Goal: Check status: Check status

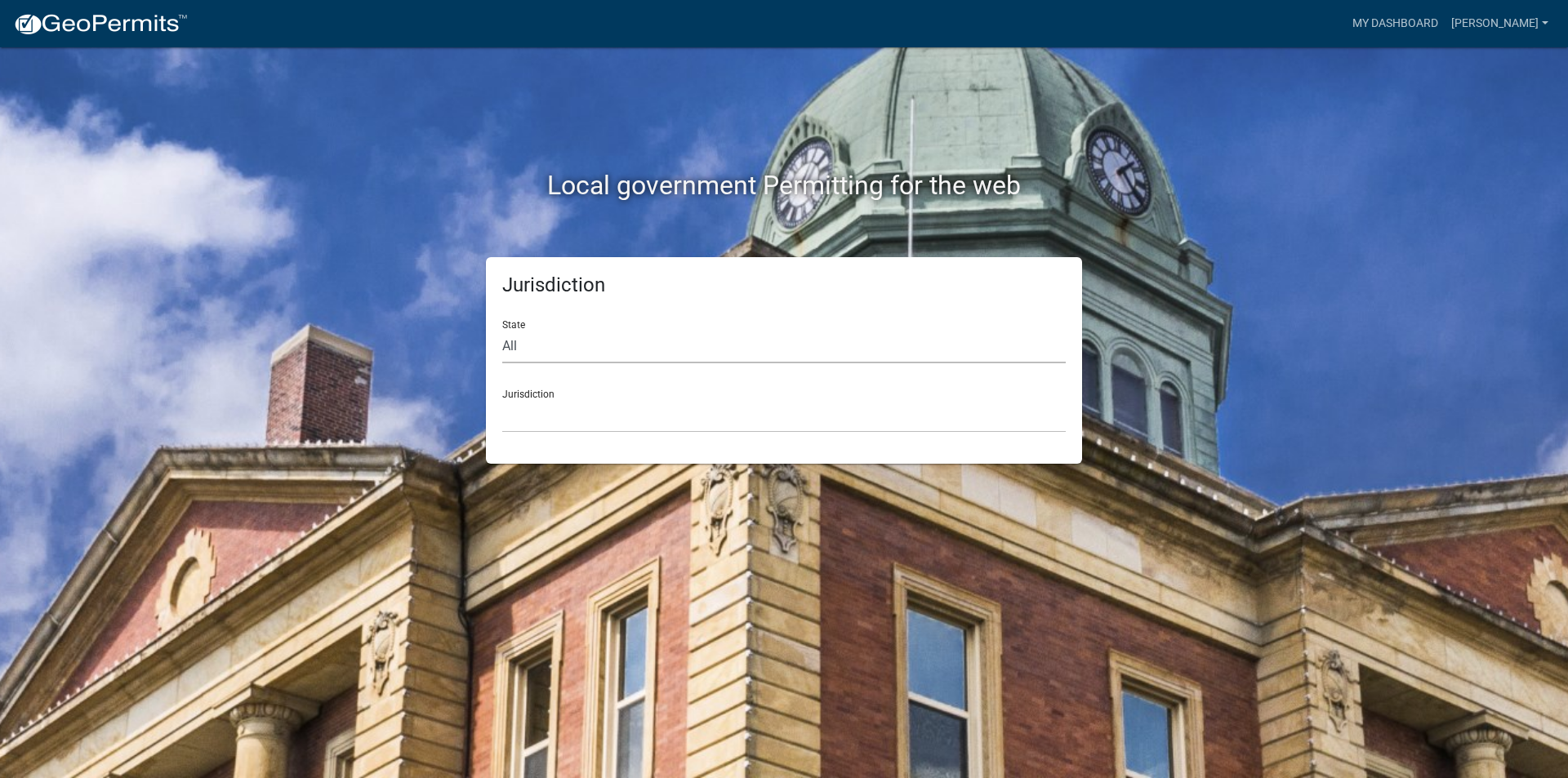
click at [910, 331] on select "All [US_STATE] [US_STATE] [US_STATE] [US_STATE] [US_STATE] [US_STATE] [US_STATE…" at bounding box center [784, 346] width 564 height 34
select select "[US_STATE]"
click at [502, 330] on select "All [US_STATE] [US_STATE] [US_STATE] [US_STATE] [US_STATE] [US_STATE] [US_STATE…" at bounding box center [784, 346] width 564 height 34
click at [790, 411] on select "City of [GEOGRAPHIC_DATA], [US_STATE] City of [GEOGRAPHIC_DATA], [US_STATE] Cit…" at bounding box center [784, 416] width 564 height 34
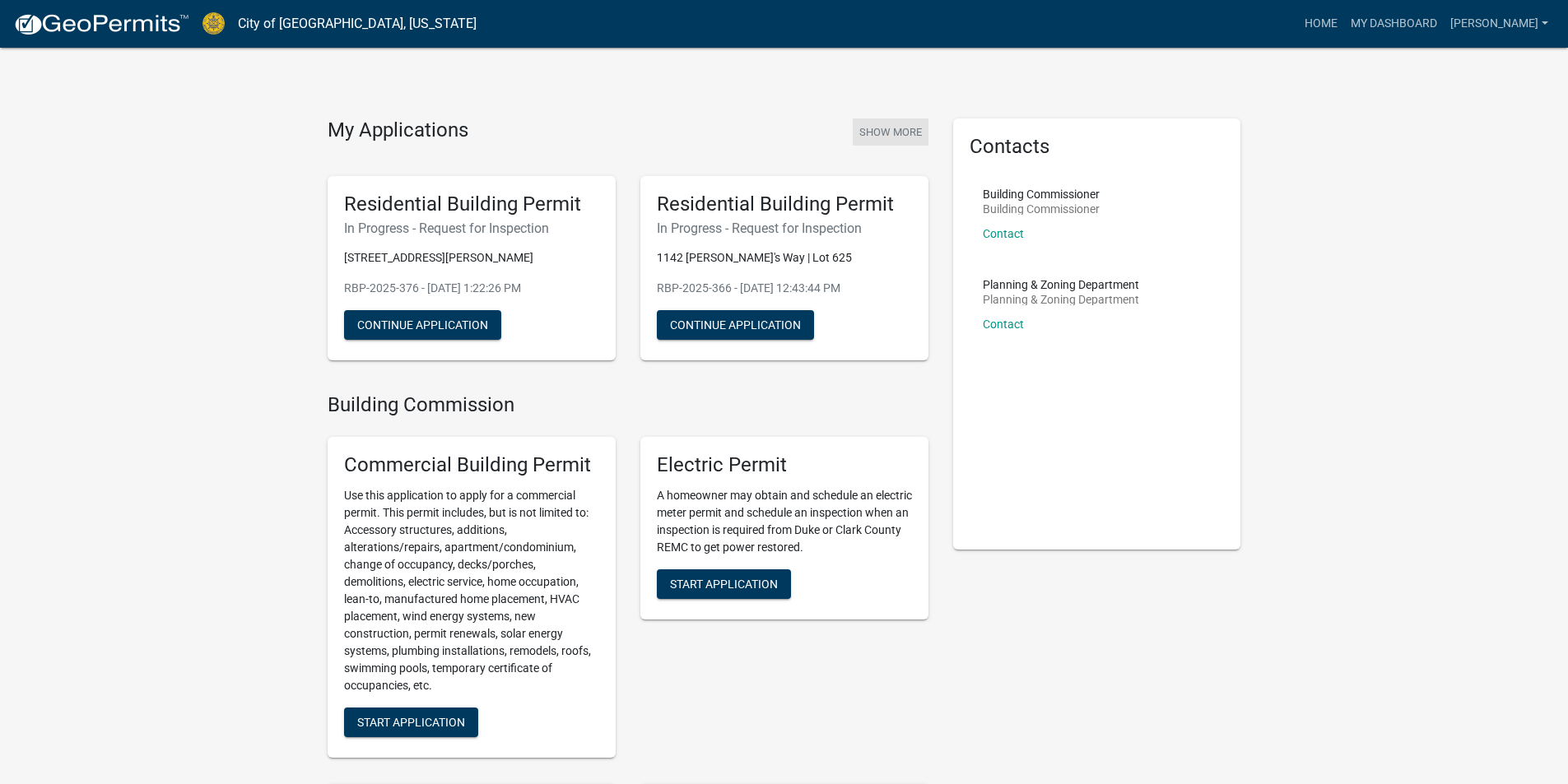
click at [910, 136] on button "Show More" at bounding box center [890, 132] width 75 height 27
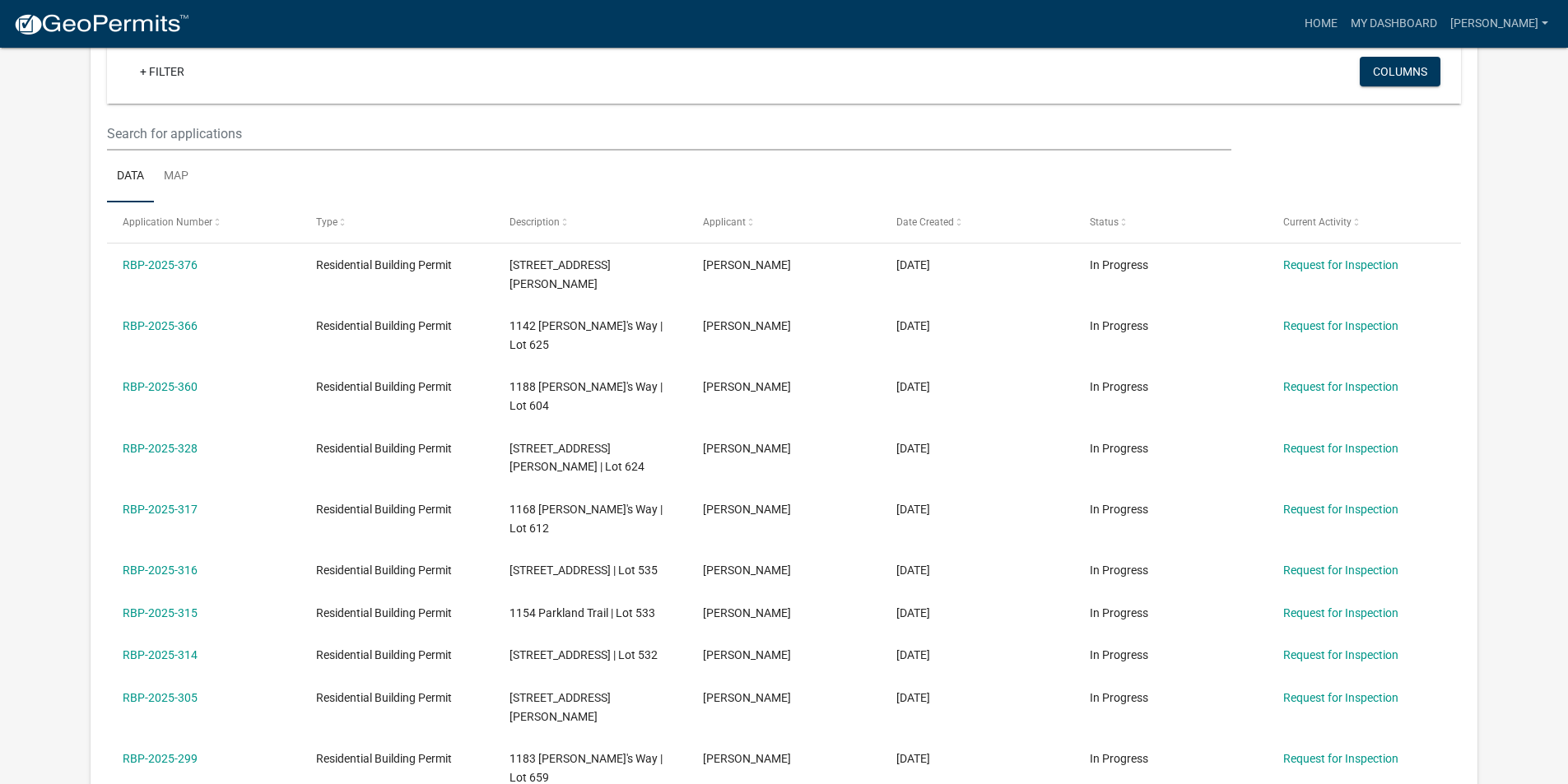
scroll to position [136, 0]
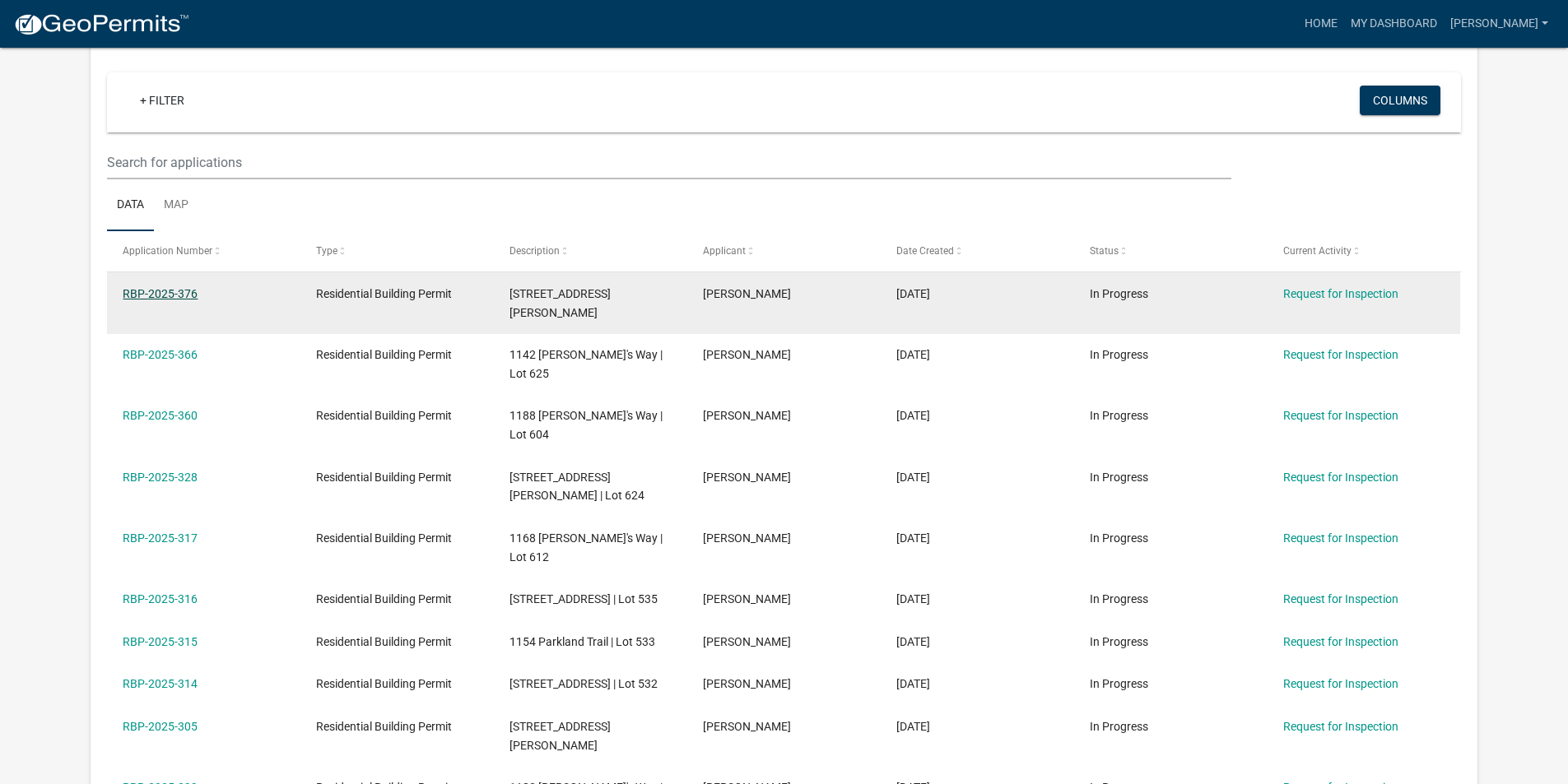
click at [160, 292] on link "RBP-2025-376" at bounding box center [160, 294] width 75 height 13
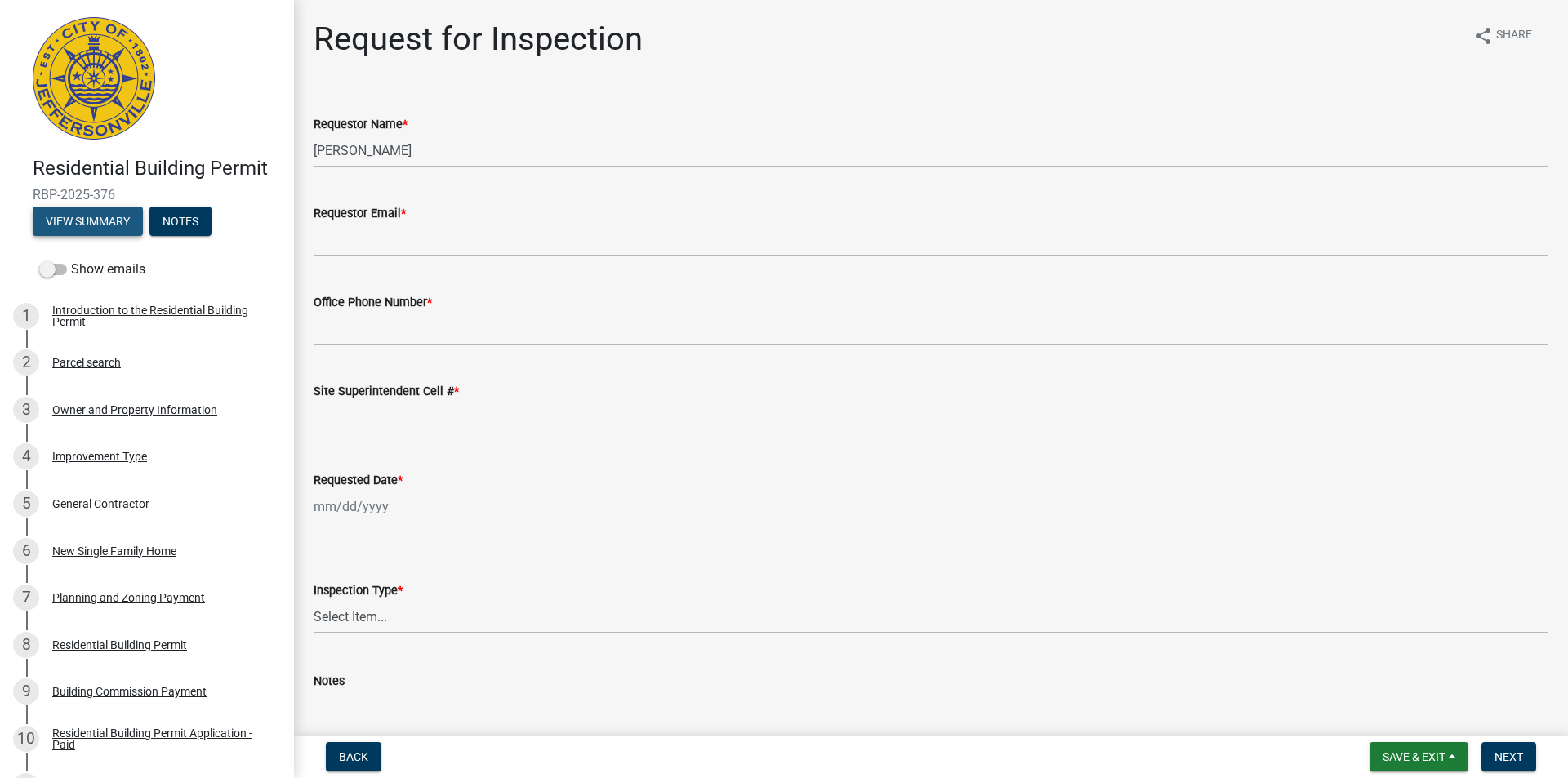
click at [101, 220] on button "View Summary" at bounding box center [88, 221] width 110 height 29
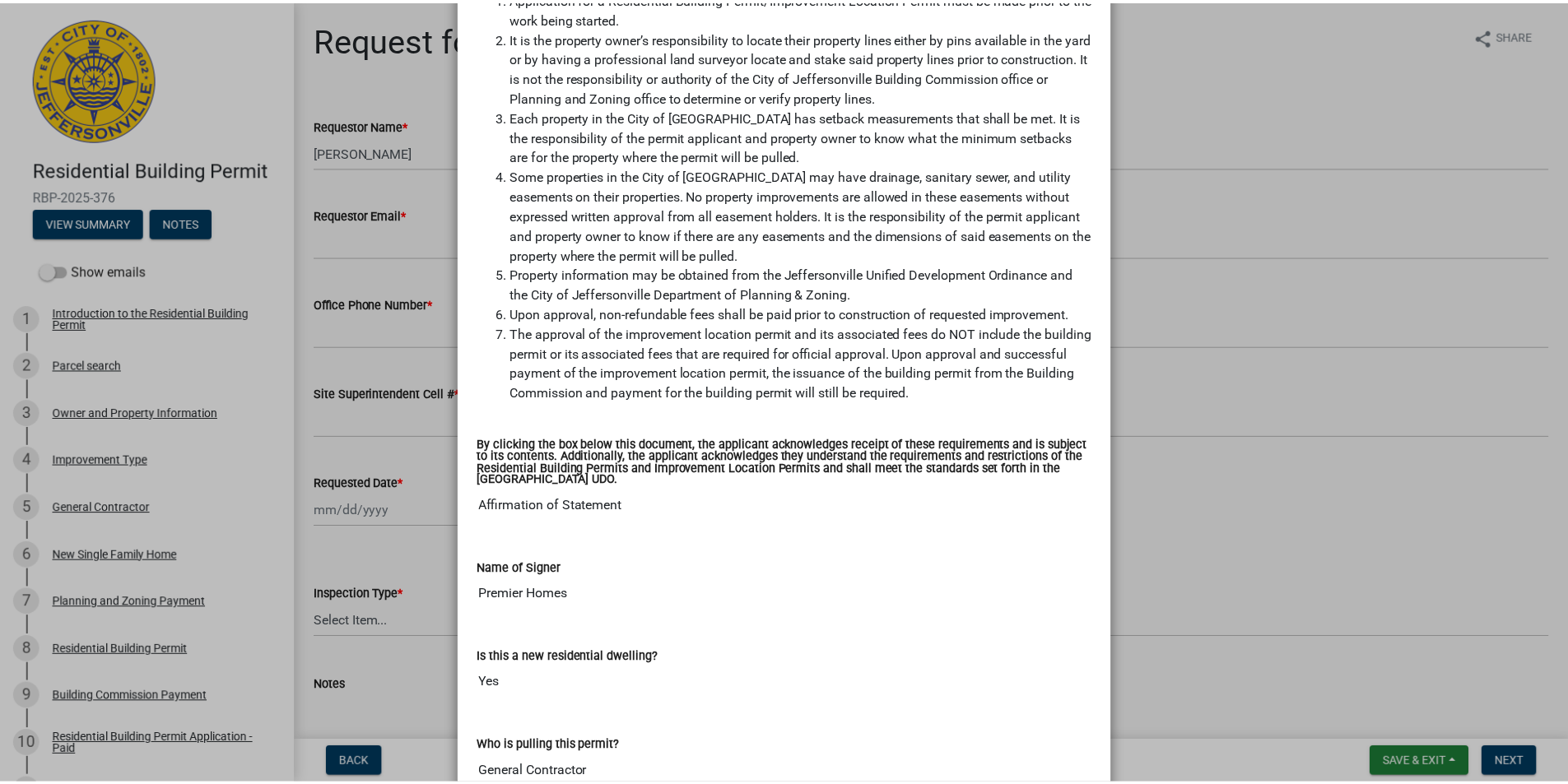
scroll to position [678, 0]
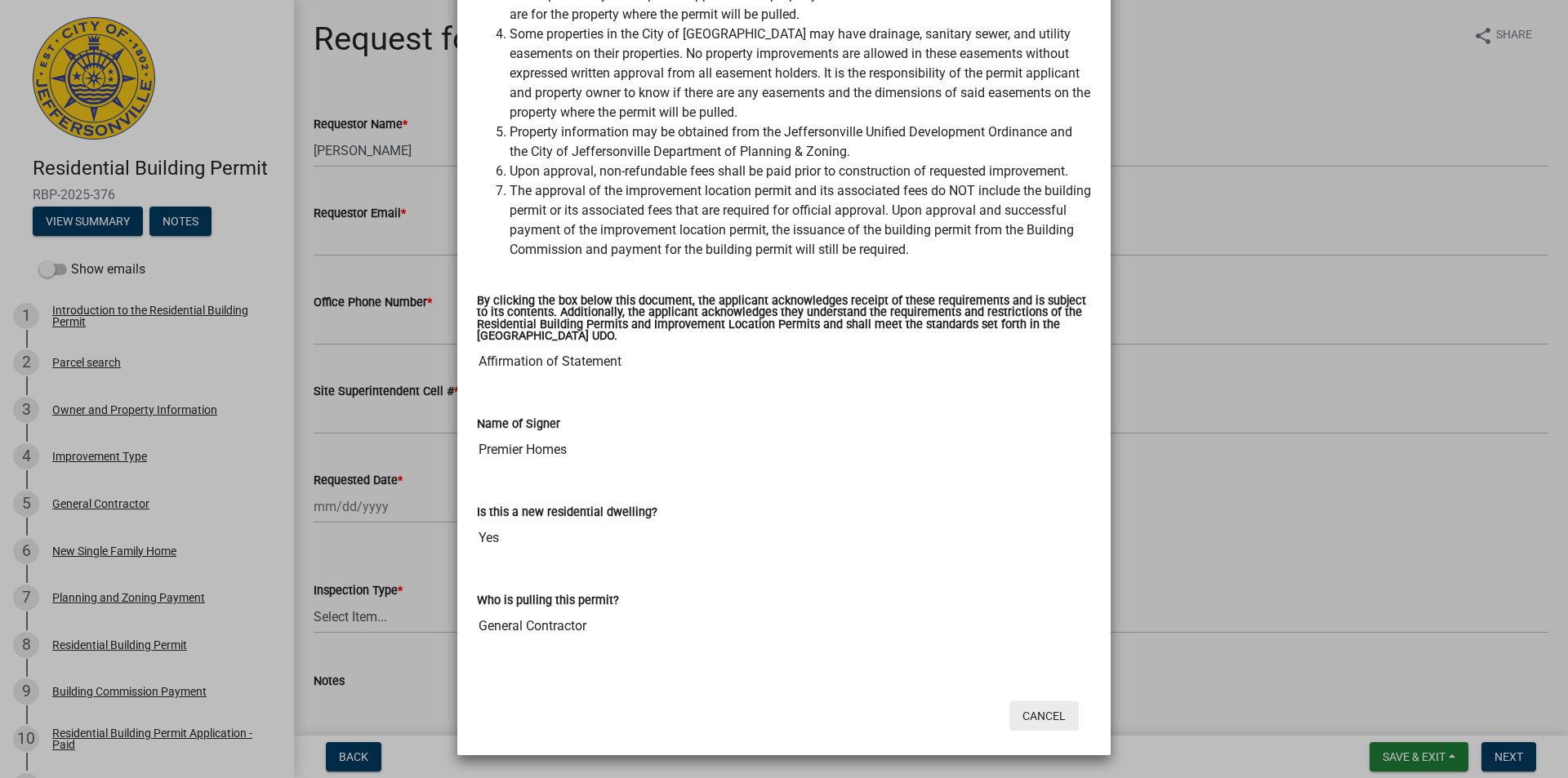
click at [1044, 717] on button "Cancel" at bounding box center [1044, 716] width 70 height 29
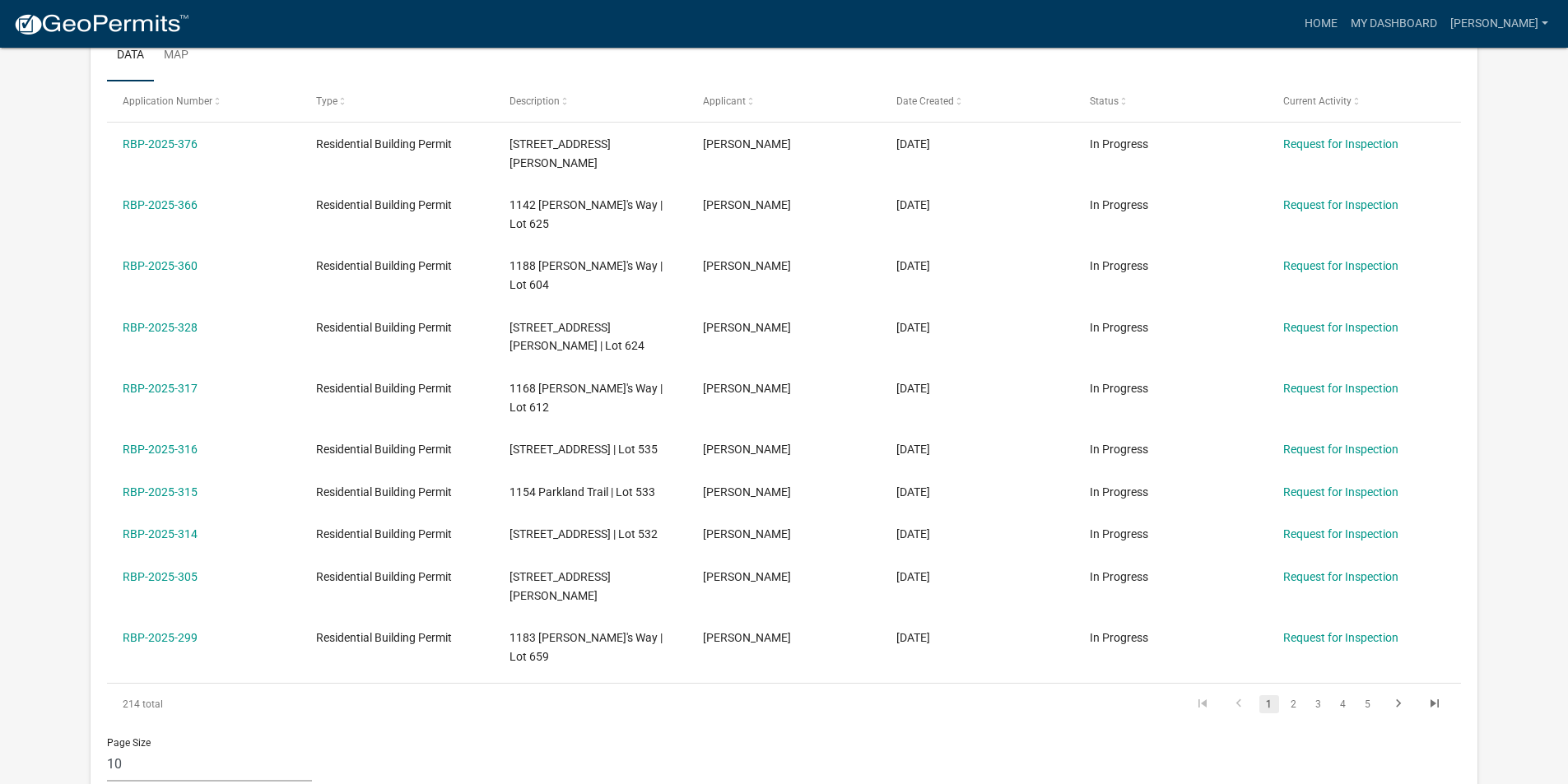
scroll to position [329, 0]
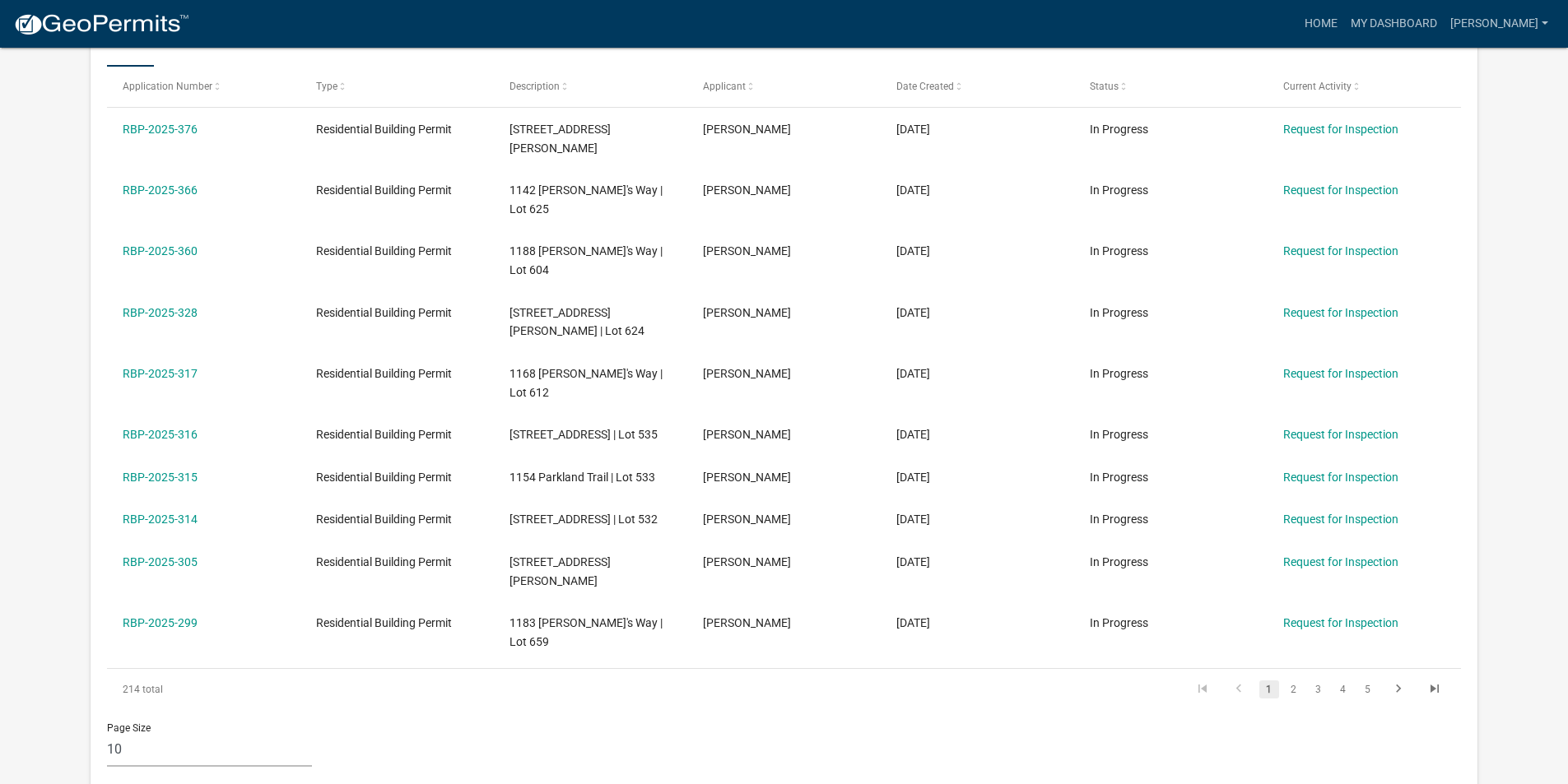
click at [1505, 433] on app-user-applications "more_horiz Home My Dashboard [PERSON_NAME] Account Logout My Dashboard Settings…" at bounding box center [784, 583] width 1568 height 1730
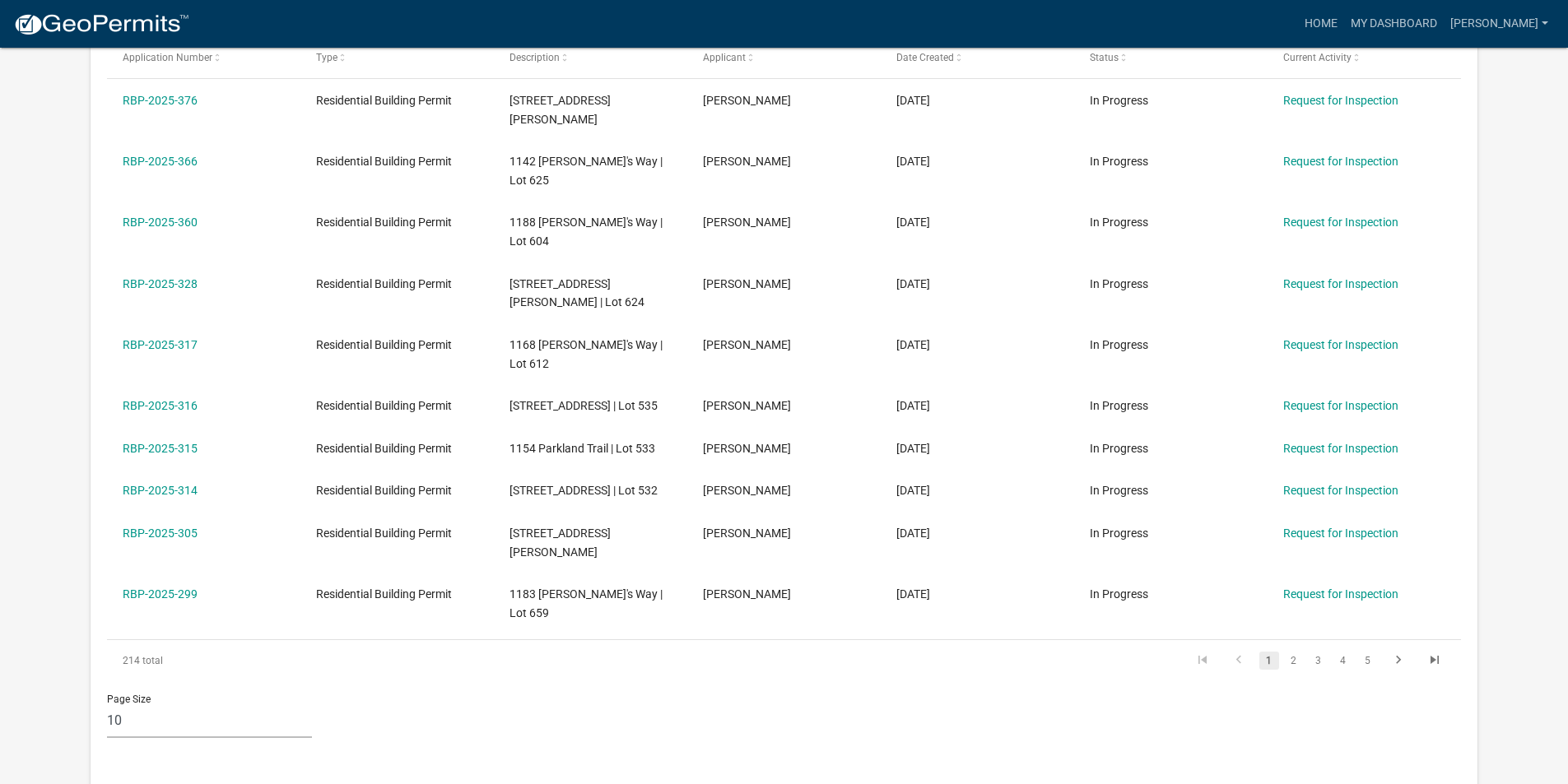
scroll to position [301, 0]
